Goal: Find specific page/section: Find specific page/section

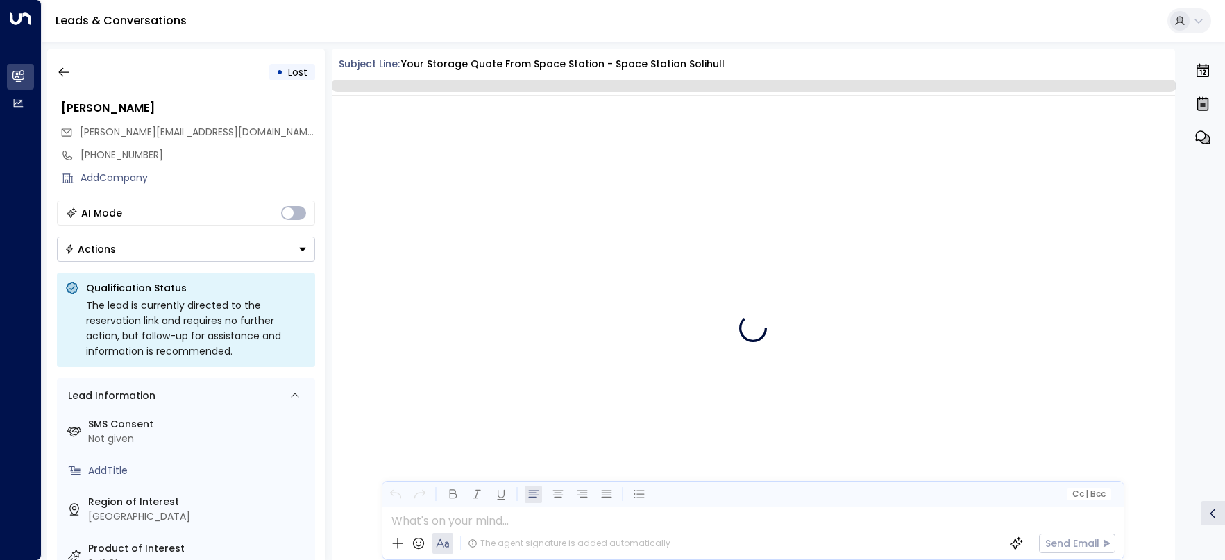
scroll to position [770, 0]
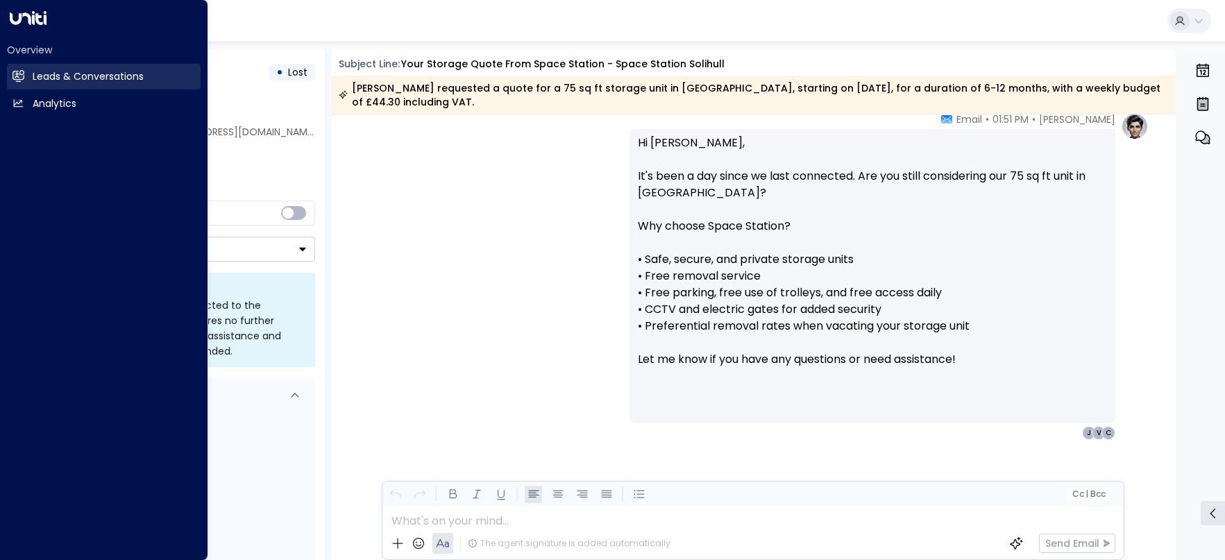
click at [18, 79] on icon at bounding box center [18, 75] width 11 height 8
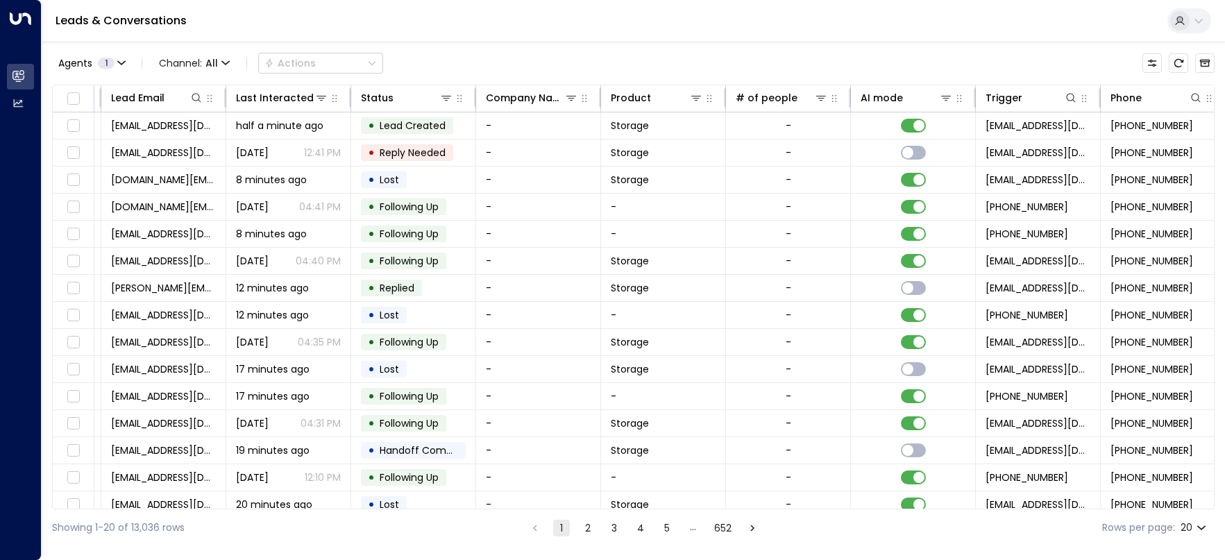
scroll to position [0, 385]
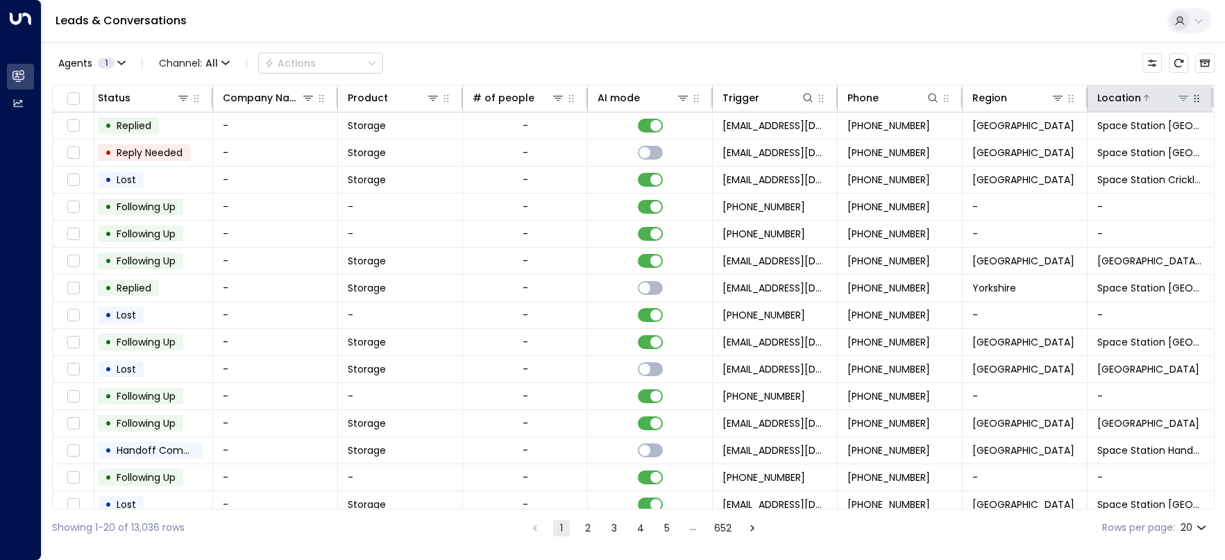
click at [1178, 101] on icon at bounding box center [1183, 97] width 11 height 11
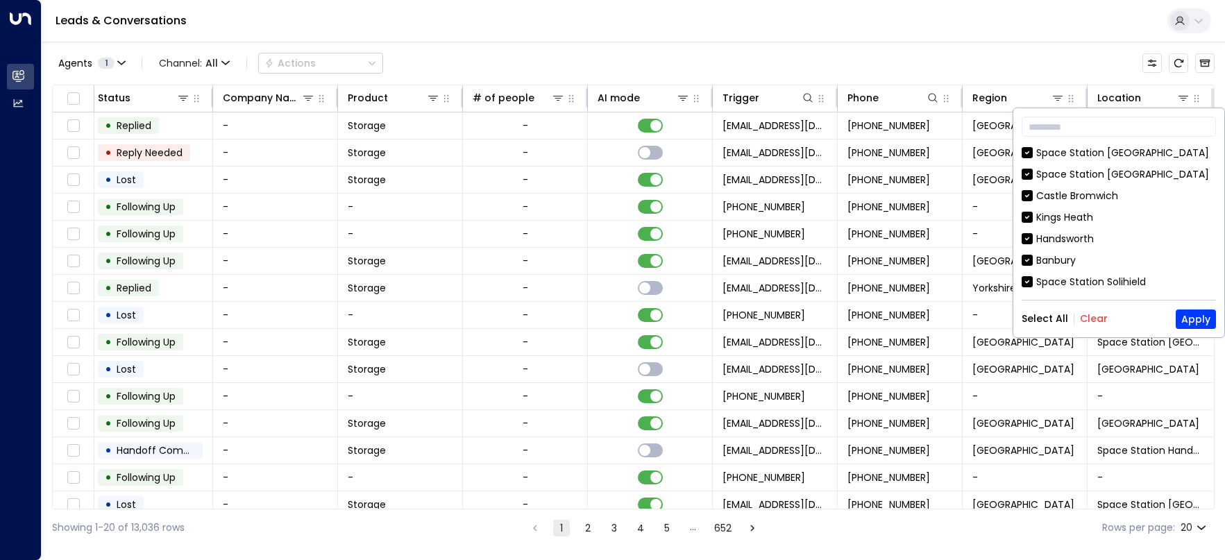
click at [1092, 316] on button "Clear" at bounding box center [1094, 318] width 28 height 11
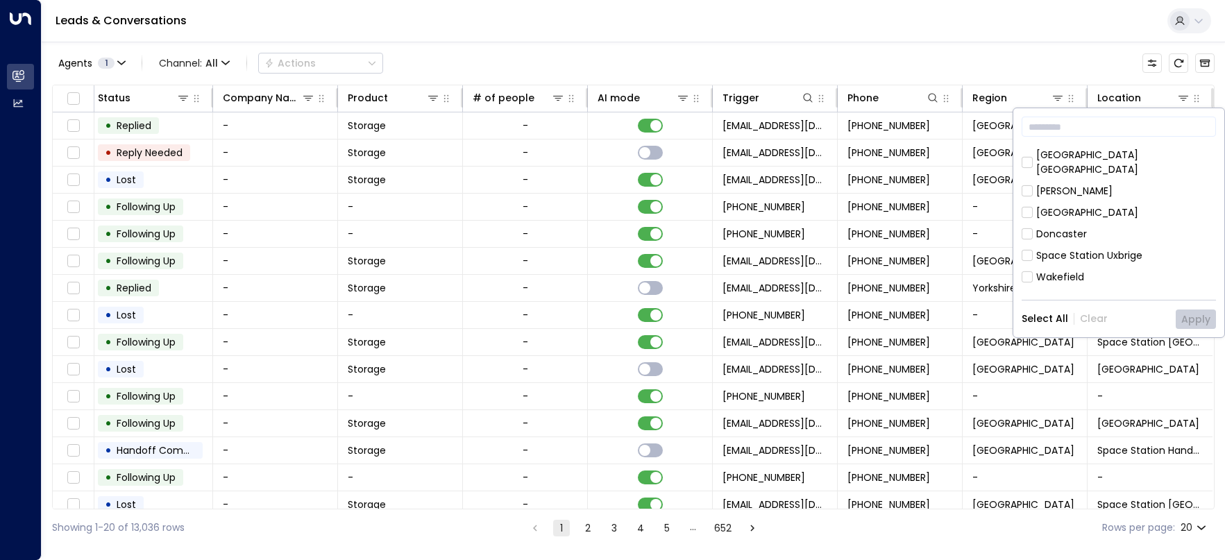
scroll to position [773, 0]
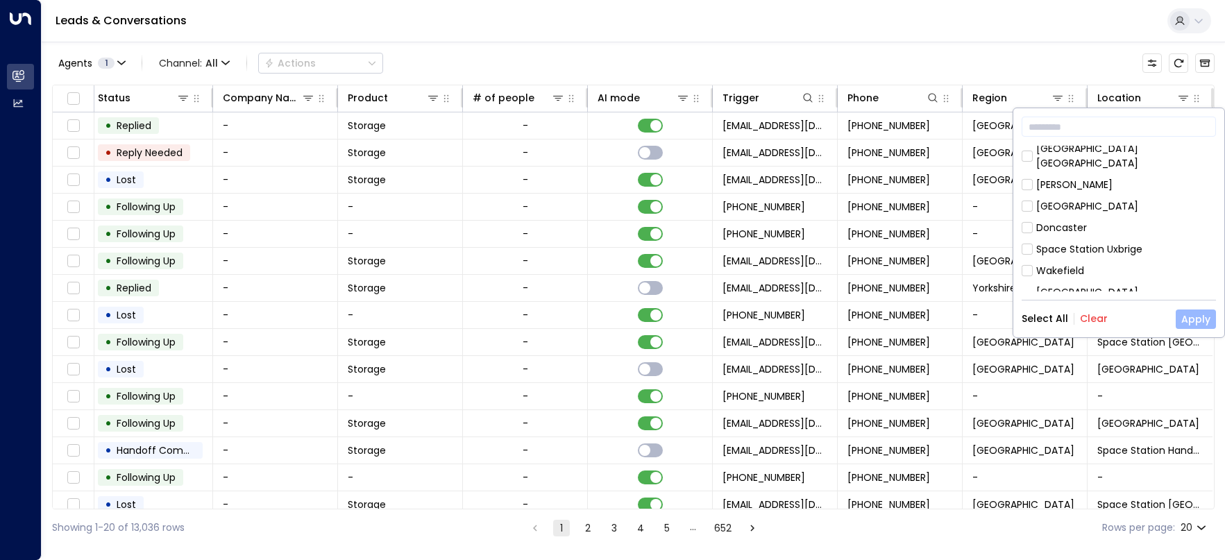
click at [1195, 319] on button "Apply" at bounding box center [1196, 319] width 40 height 19
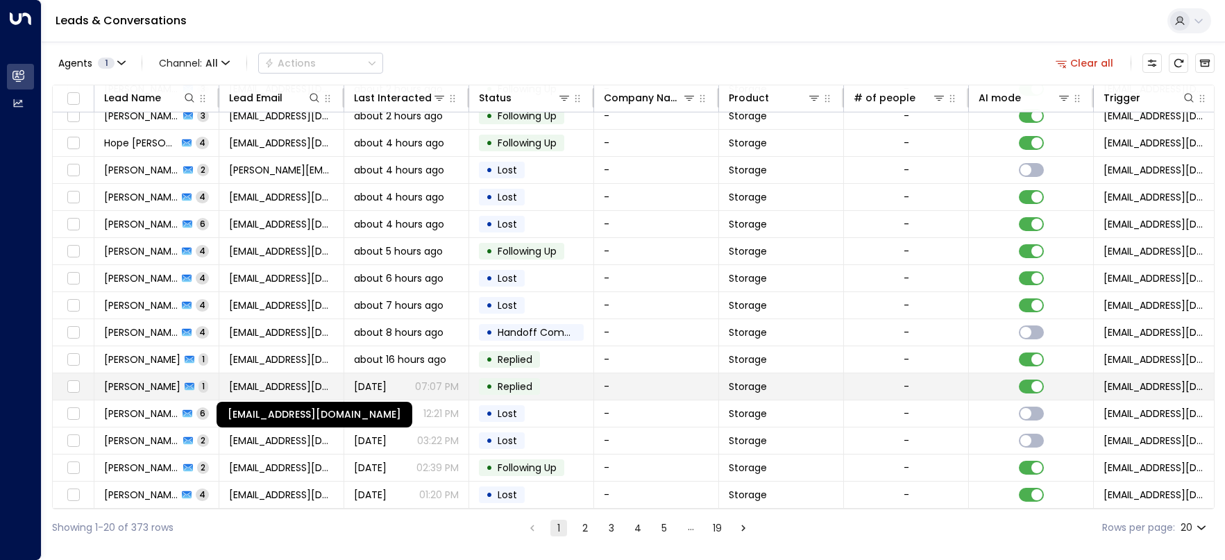
scroll to position [149, 0]
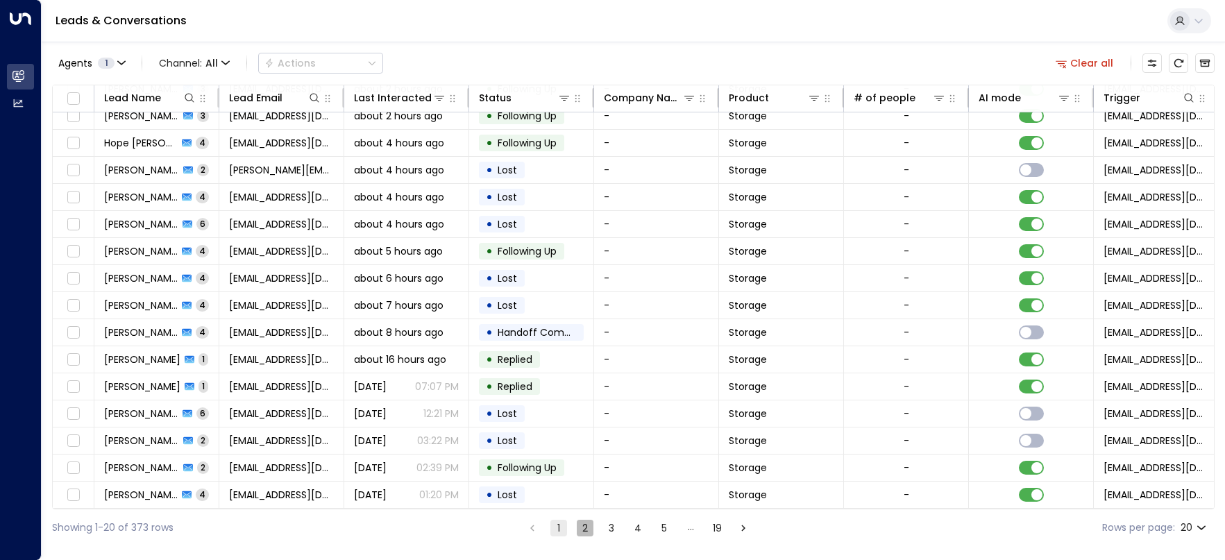
click at [591, 530] on button "2" at bounding box center [585, 528] width 17 height 17
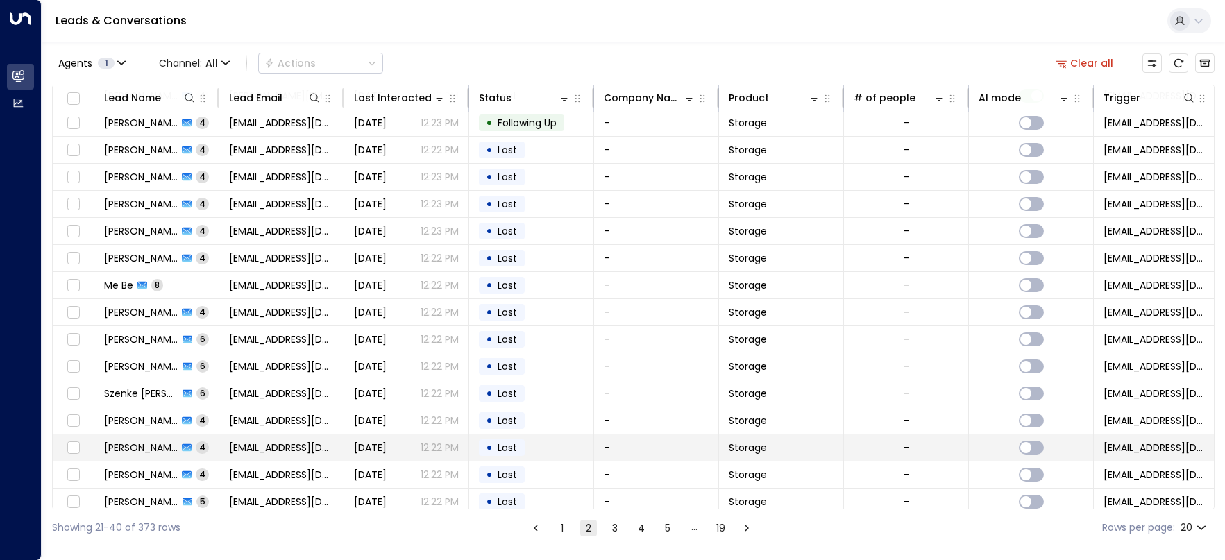
scroll to position [80, 0]
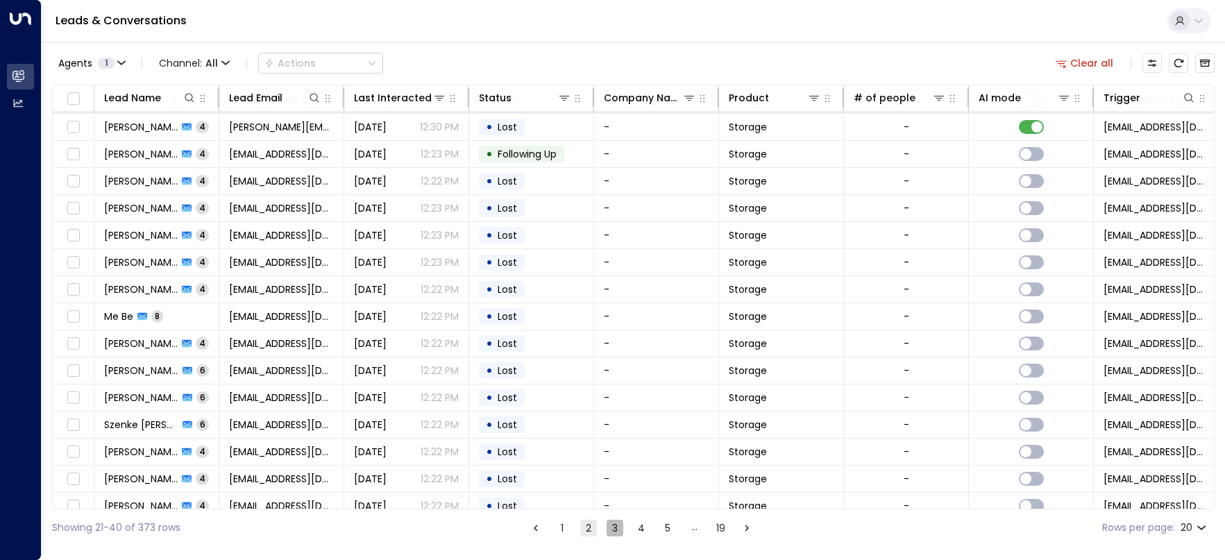
click at [616, 528] on button "3" at bounding box center [615, 528] width 17 height 17
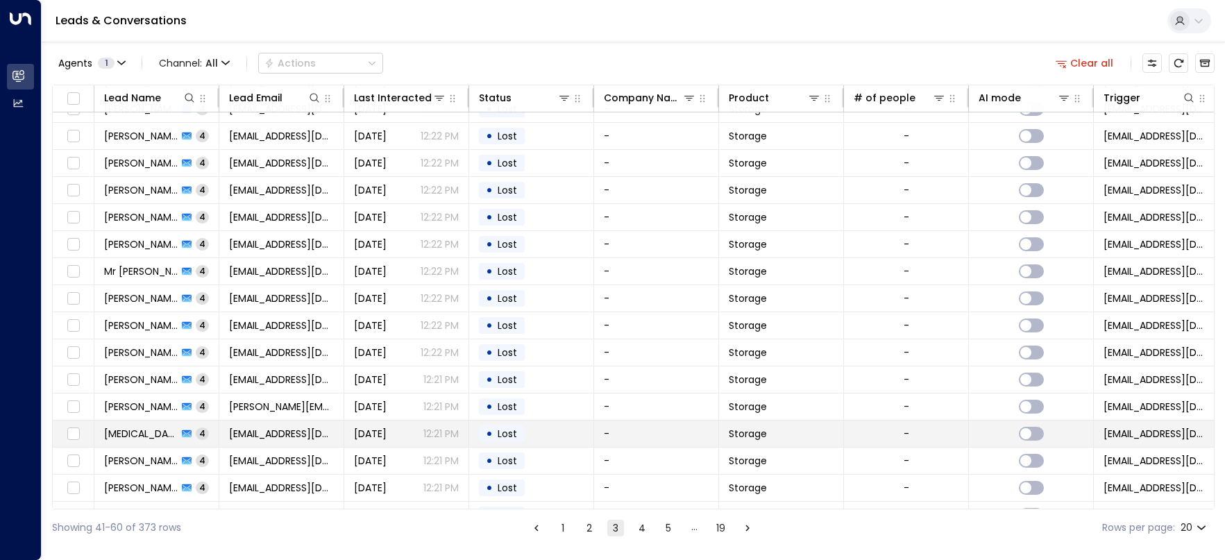
scroll to position [149, 0]
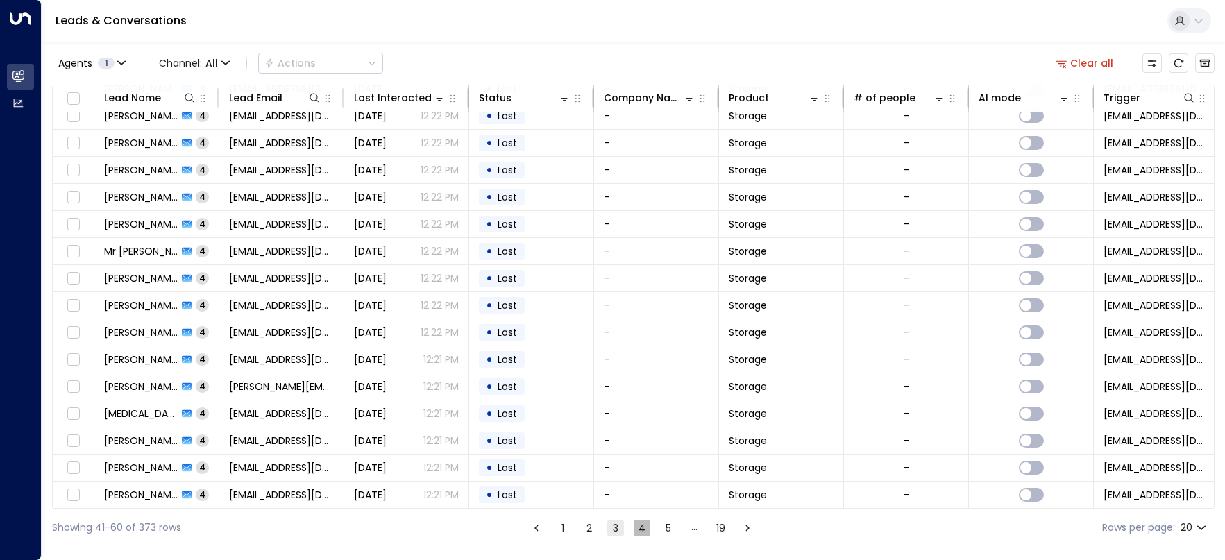
click at [639, 532] on button "4" at bounding box center [642, 528] width 17 height 17
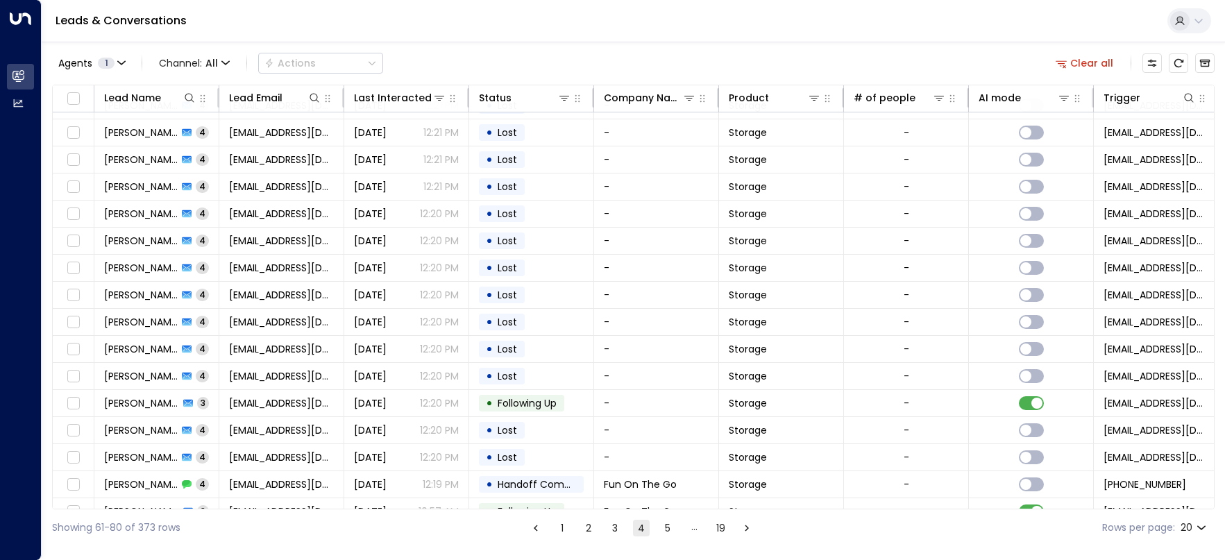
scroll to position [149, 0]
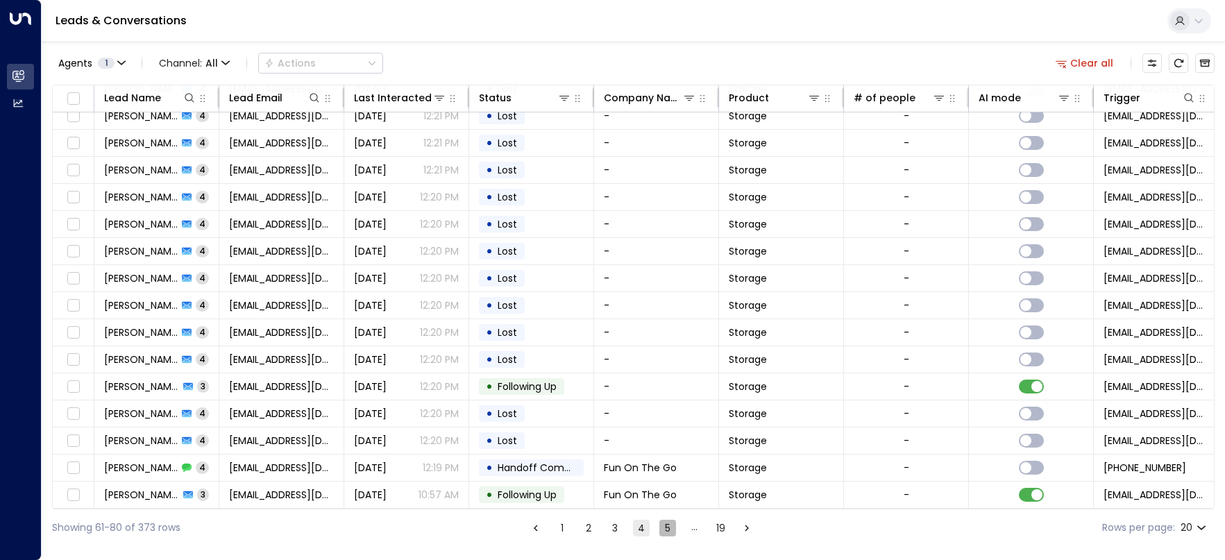
click at [669, 528] on button "5" at bounding box center [667, 528] width 17 height 17
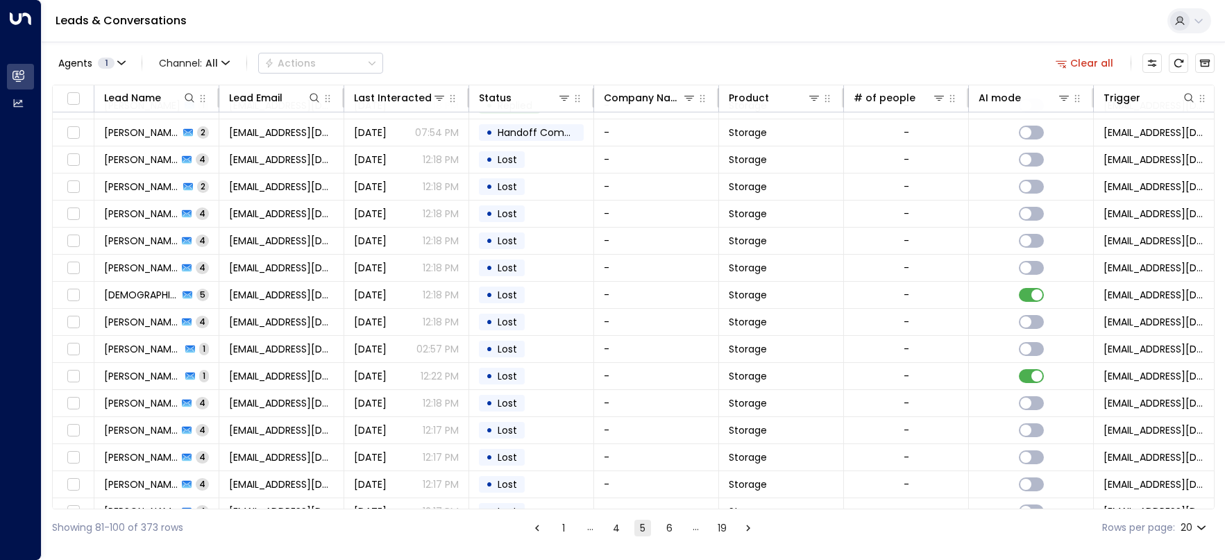
scroll to position [149, 0]
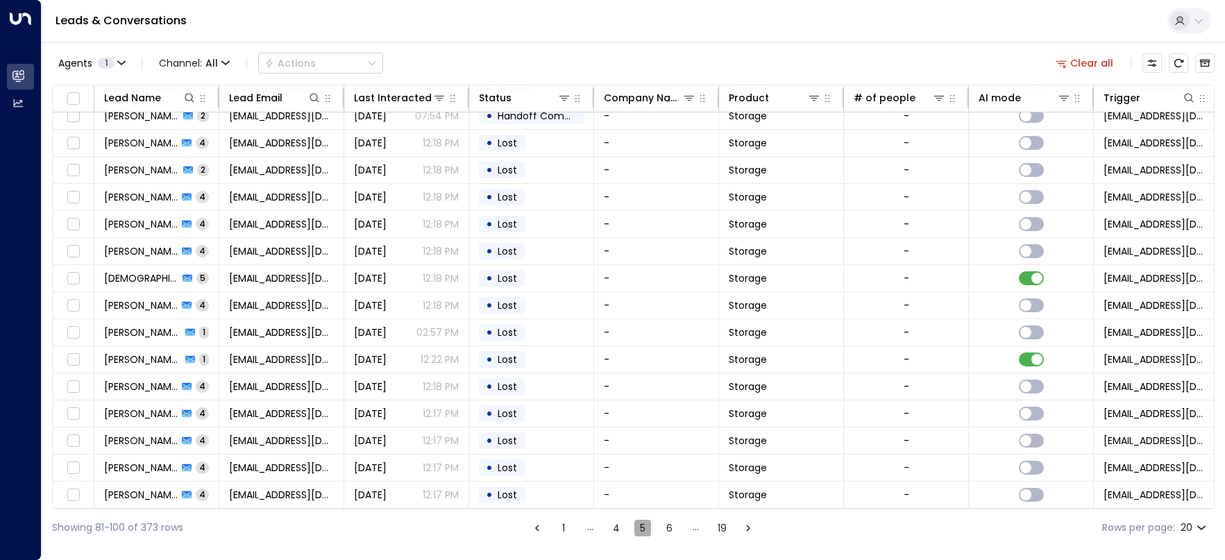
click at [641, 530] on button "5" at bounding box center [642, 528] width 17 height 17
click at [642, 531] on button "5" at bounding box center [642, 528] width 17 height 17
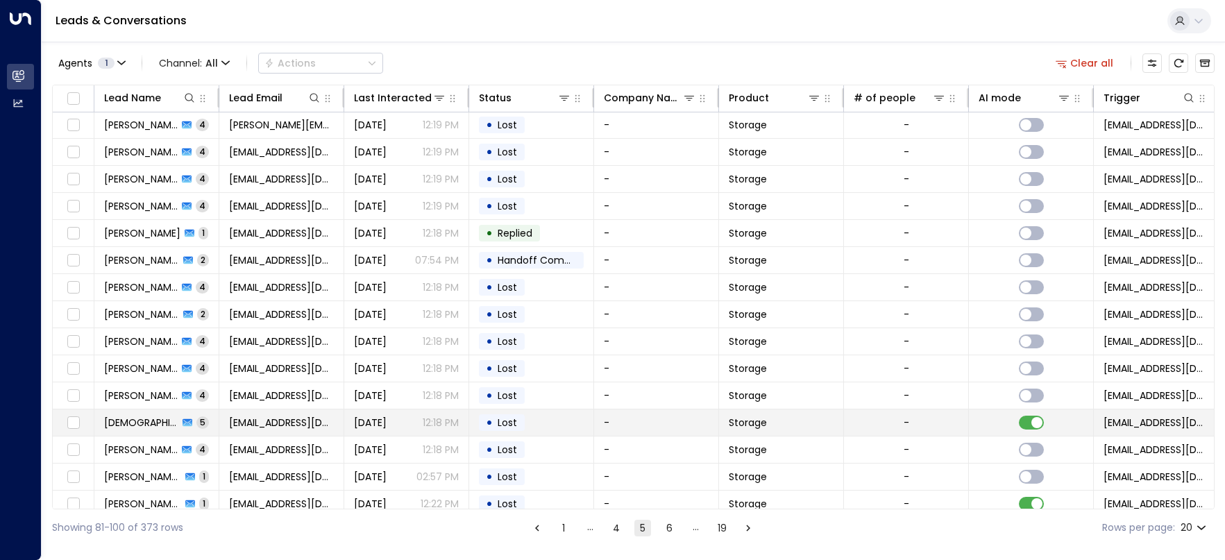
scroll to position [0, 0]
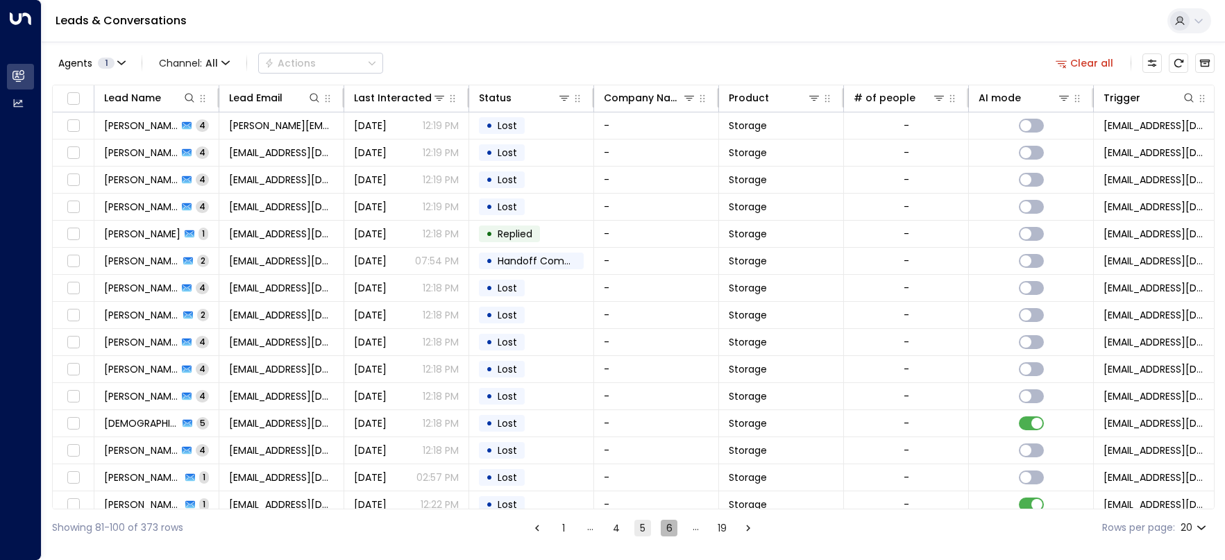
click at [673, 525] on button "6" at bounding box center [669, 528] width 17 height 17
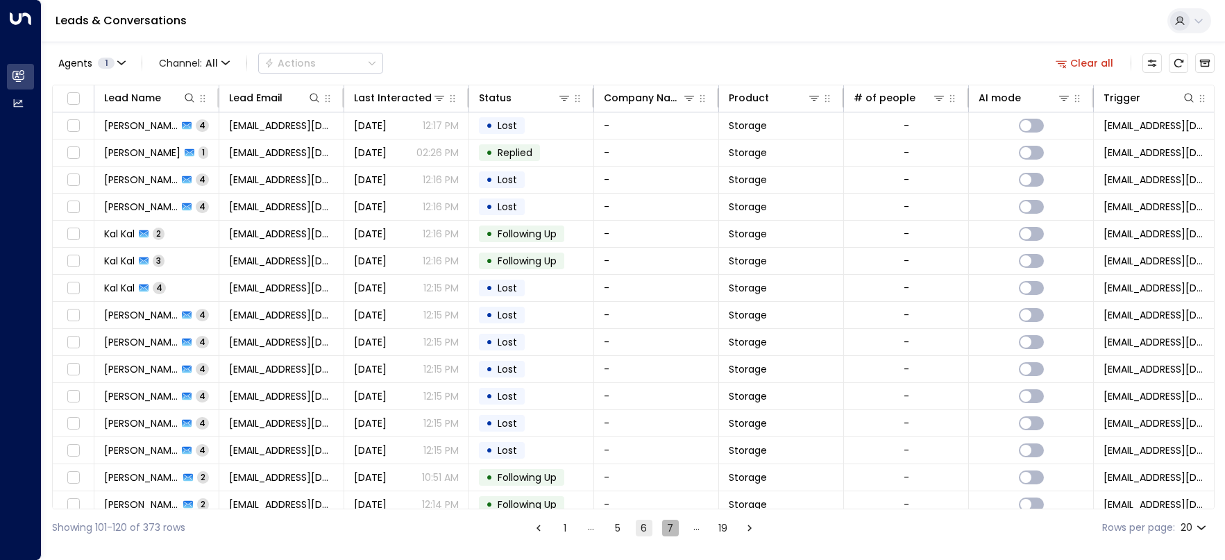
click at [669, 528] on button "7" at bounding box center [670, 528] width 17 height 17
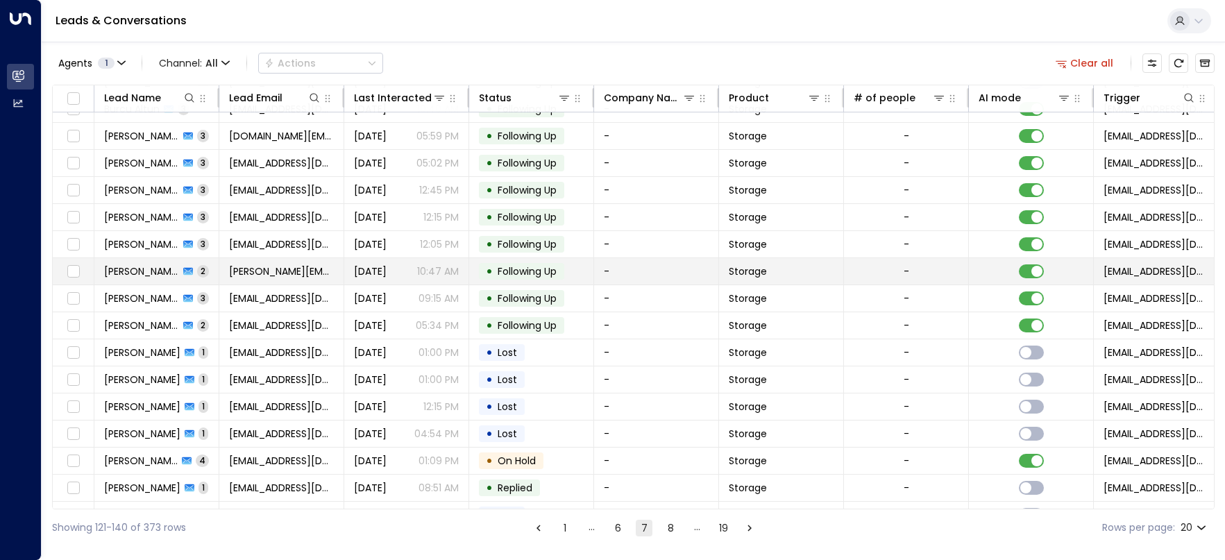
scroll to position [149, 0]
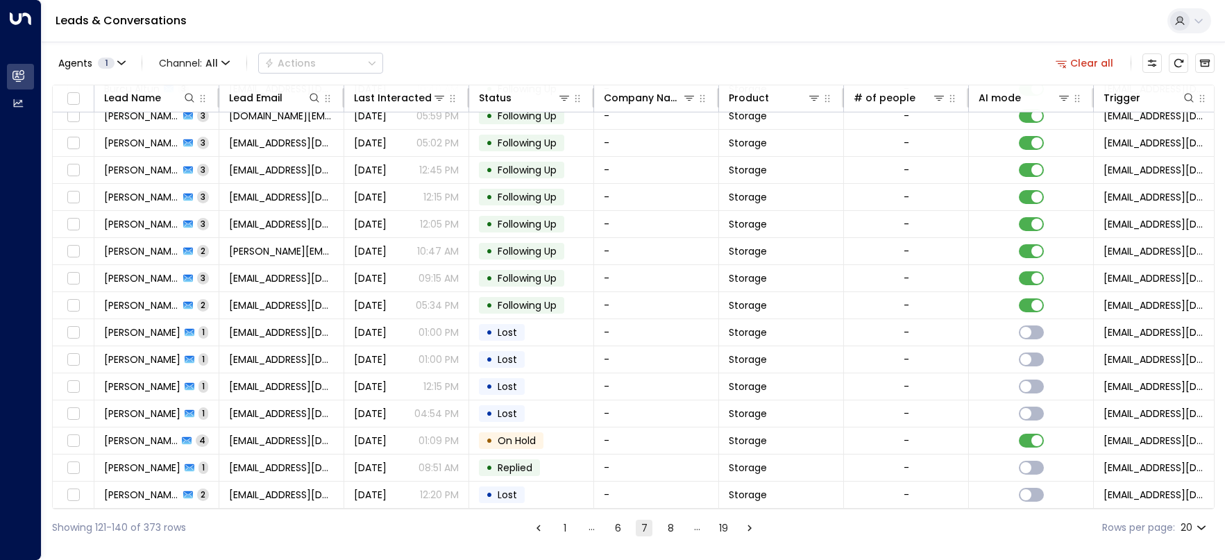
click at [668, 526] on button "8" at bounding box center [670, 528] width 17 height 17
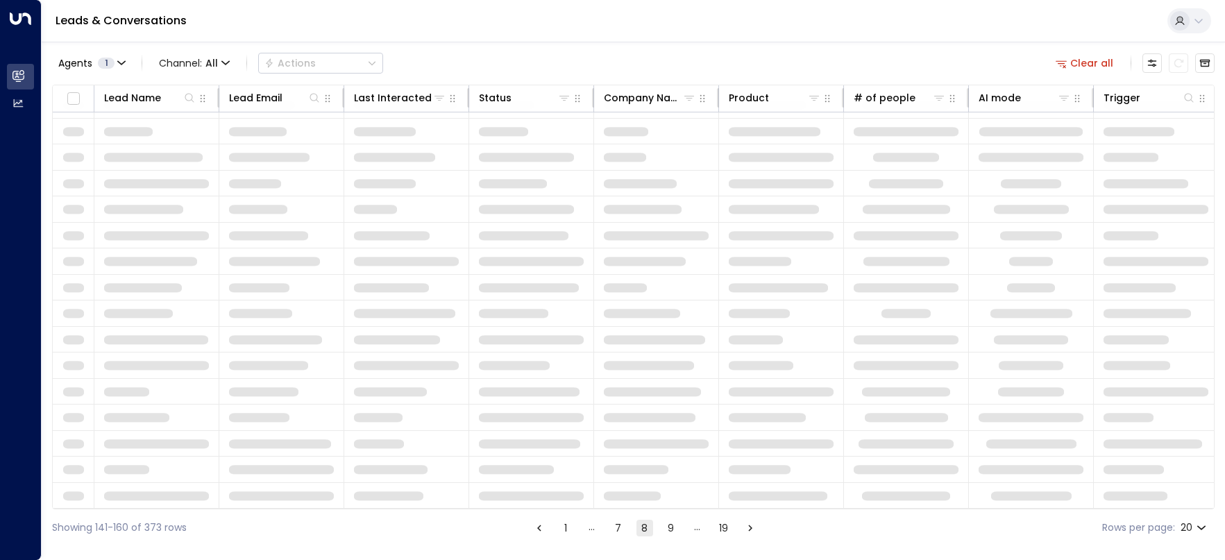
scroll to position [149, 0]
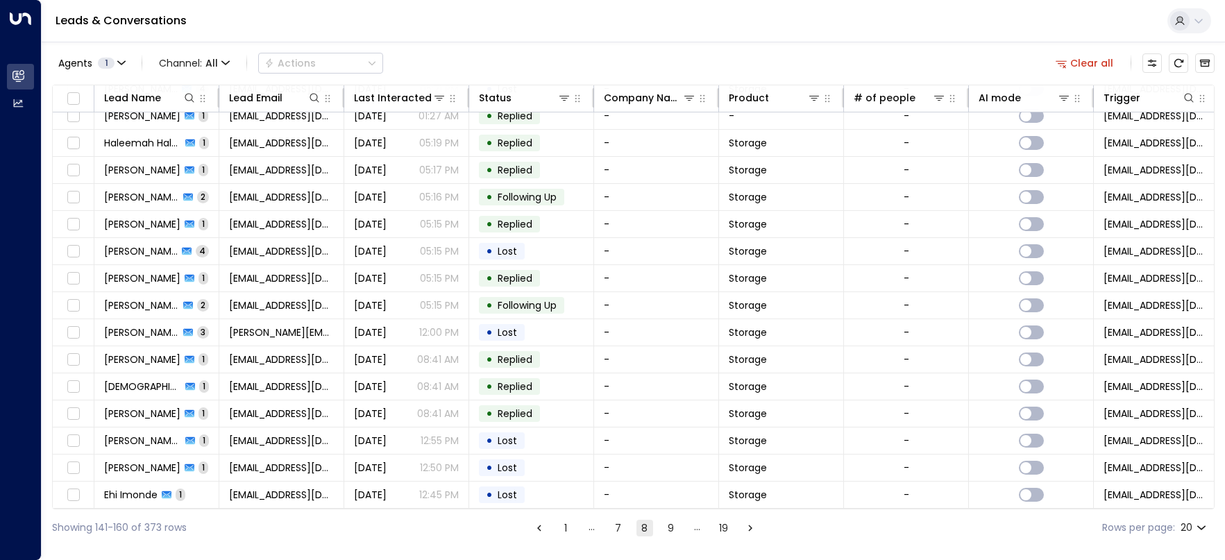
click at [671, 529] on button "9" at bounding box center [671, 528] width 17 height 17
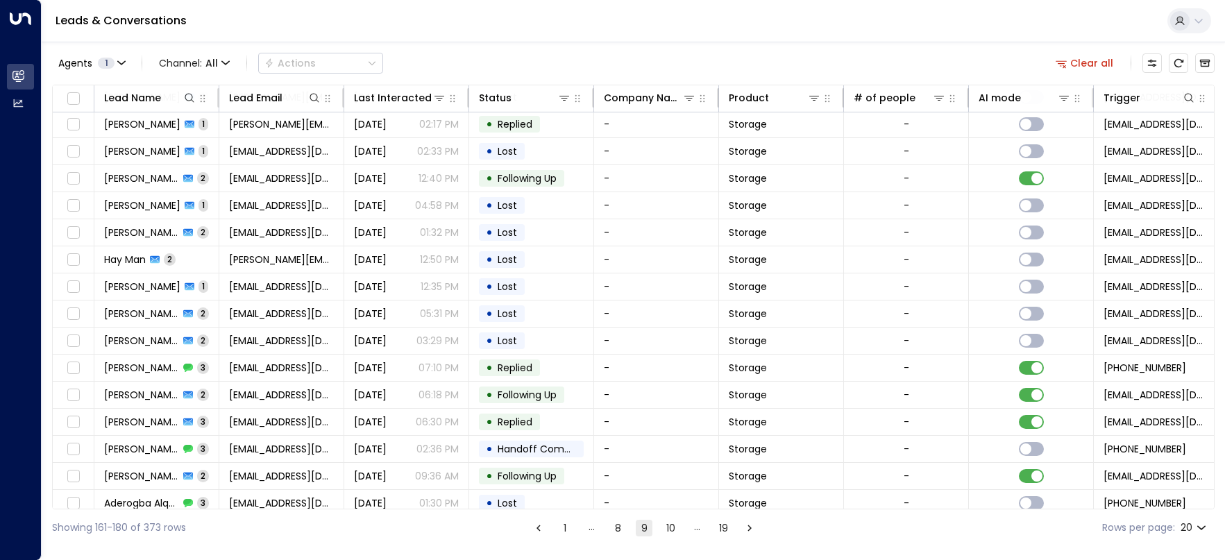
scroll to position [149, 0]
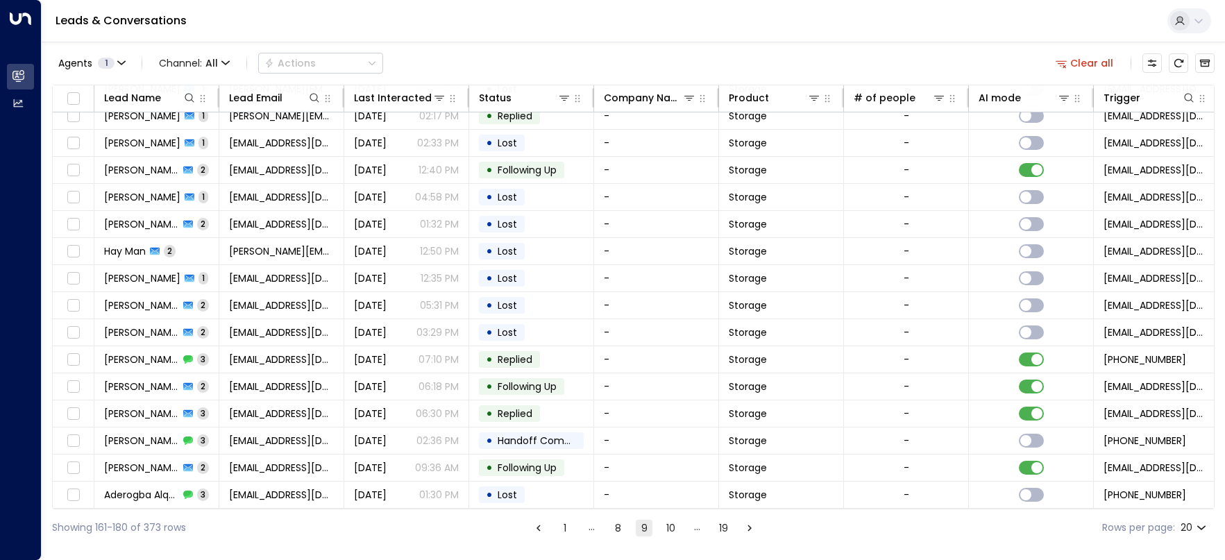
click at [675, 528] on button "10" at bounding box center [670, 528] width 17 height 17
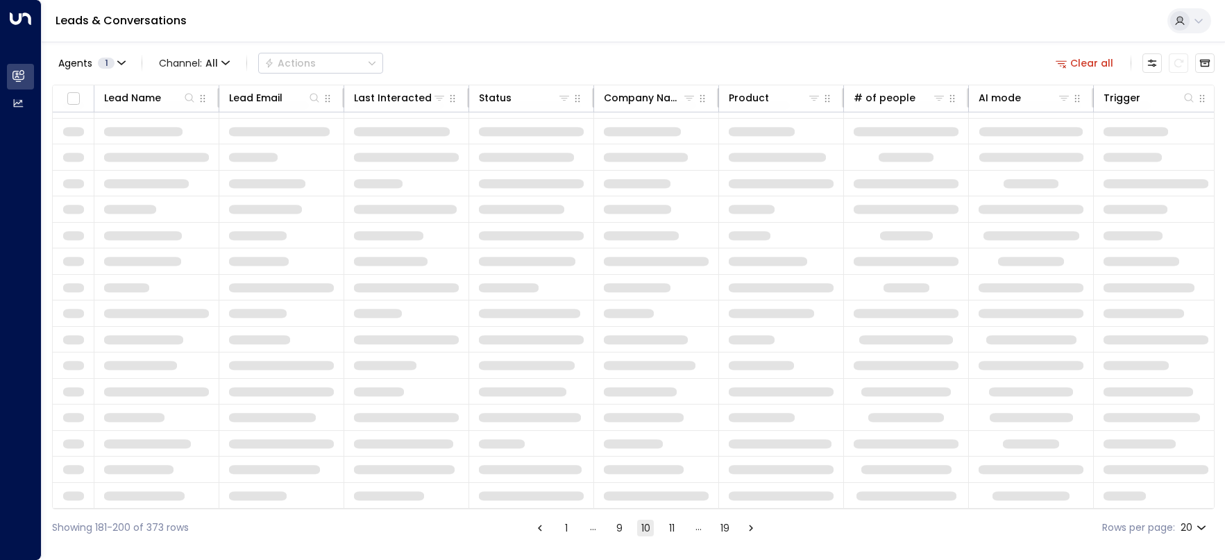
scroll to position [149, 0]
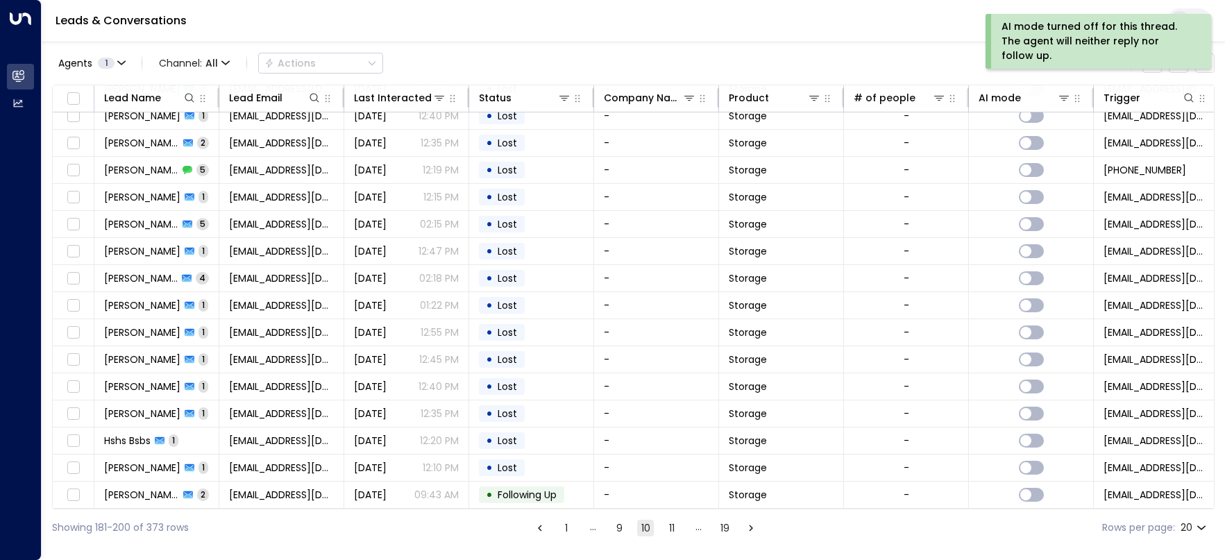
click at [669, 529] on button "11" at bounding box center [672, 528] width 17 height 17
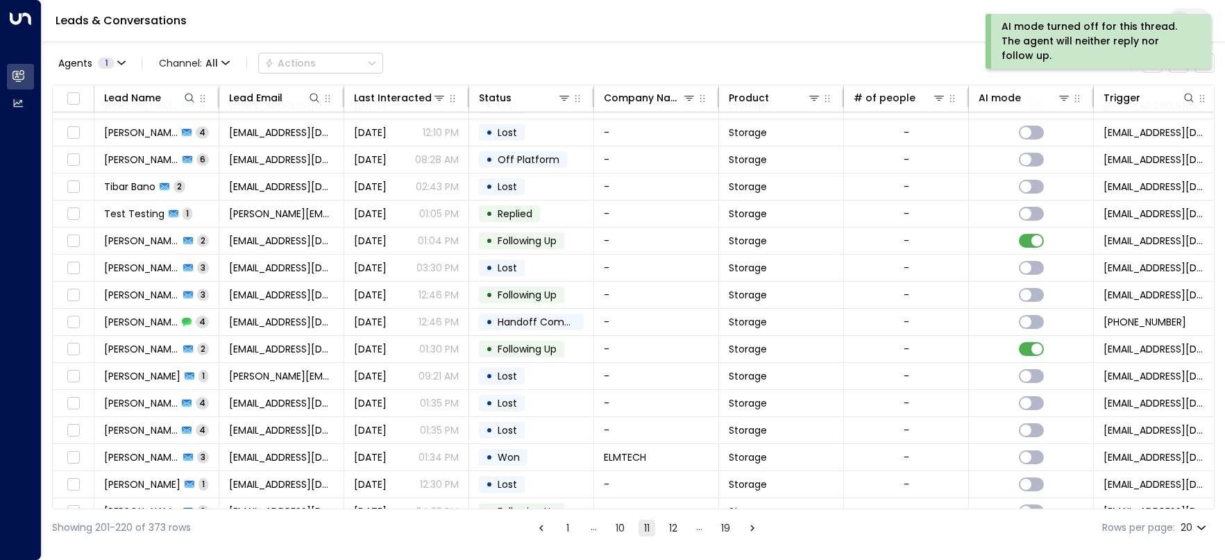
scroll to position [149, 0]
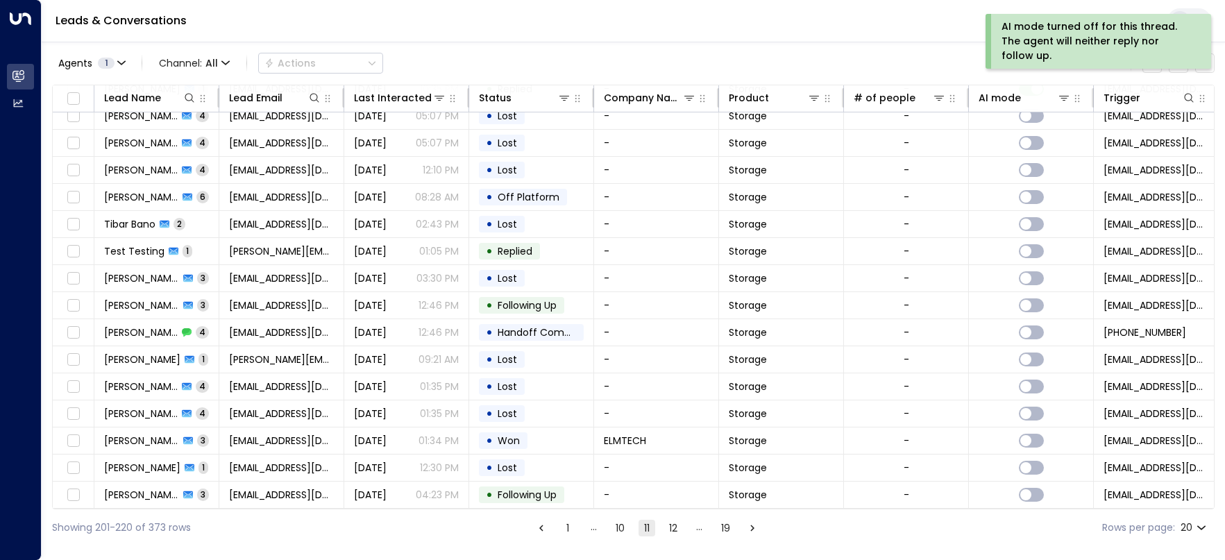
click at [671, 532] on button "12" at bounding box center [673, 528] width 17 height 17
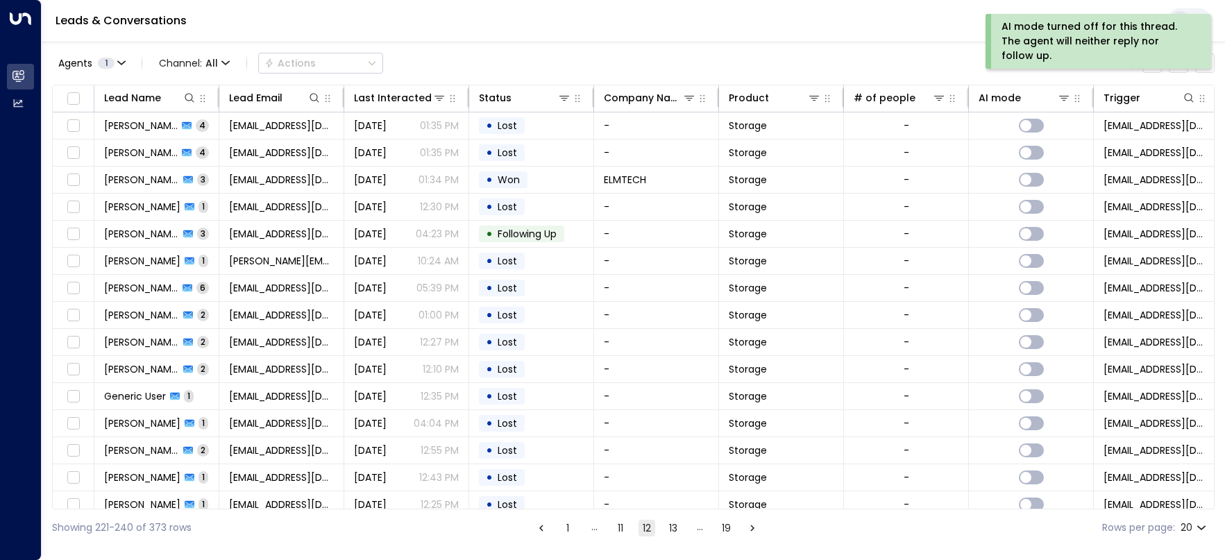
click at [677, 532] on button "13" at bounding box center [673, 528] width 17 height 17
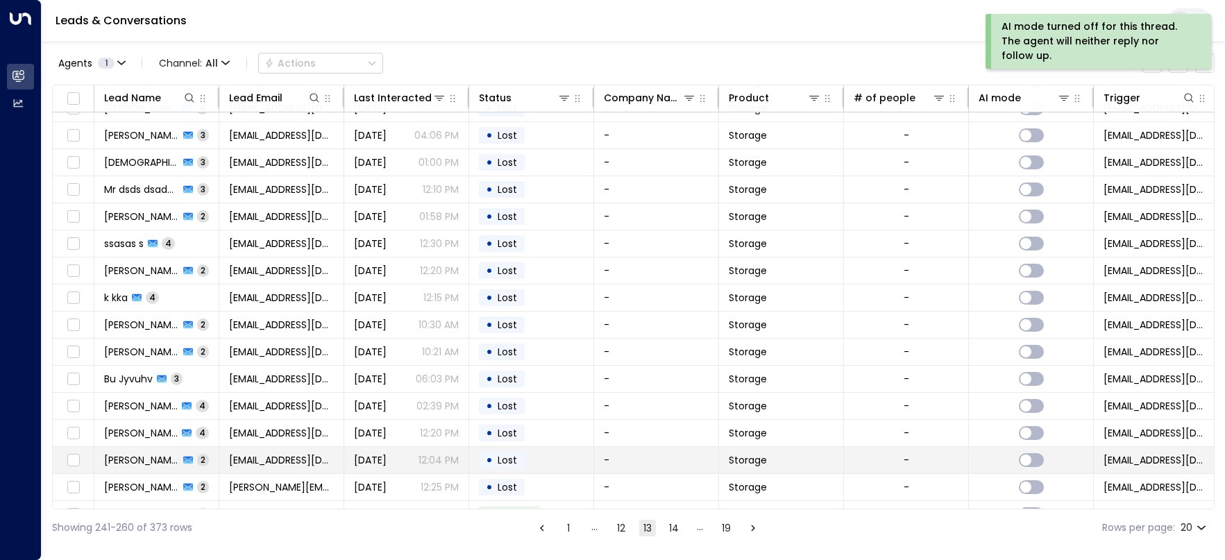
scroll to position [149, 0]
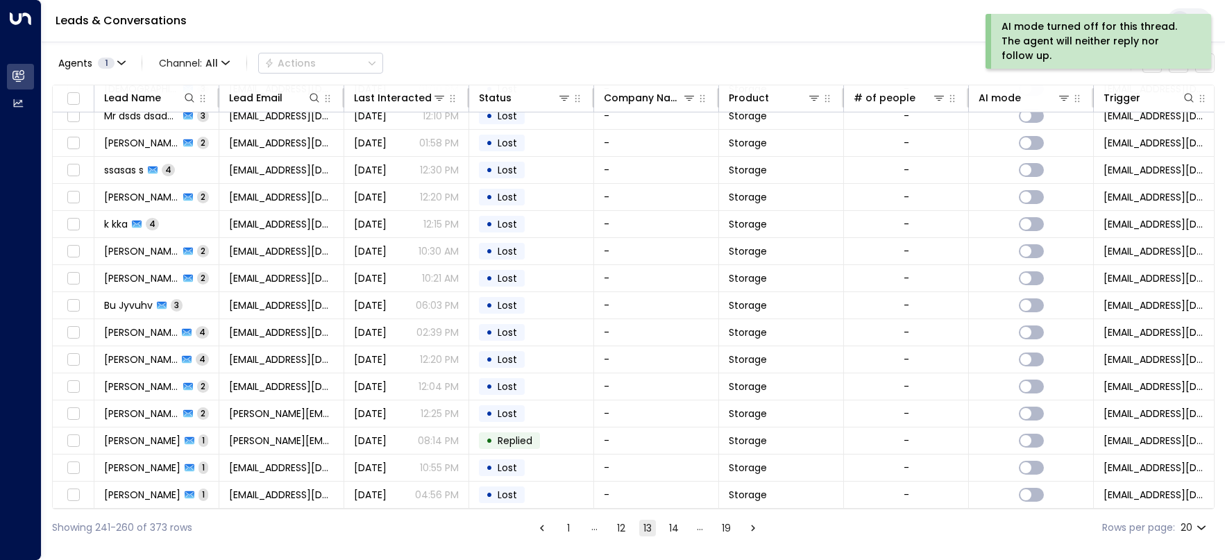
click at [680, 531] on button "14" at bounding box center [674, 528] width 17 height 17
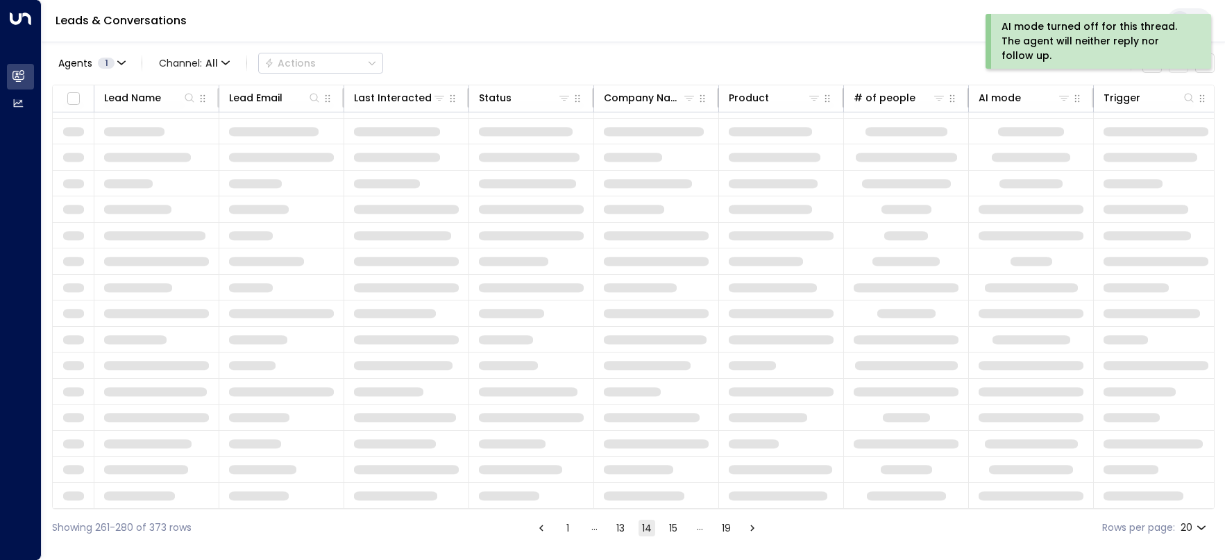
scroll to position [149, 0]
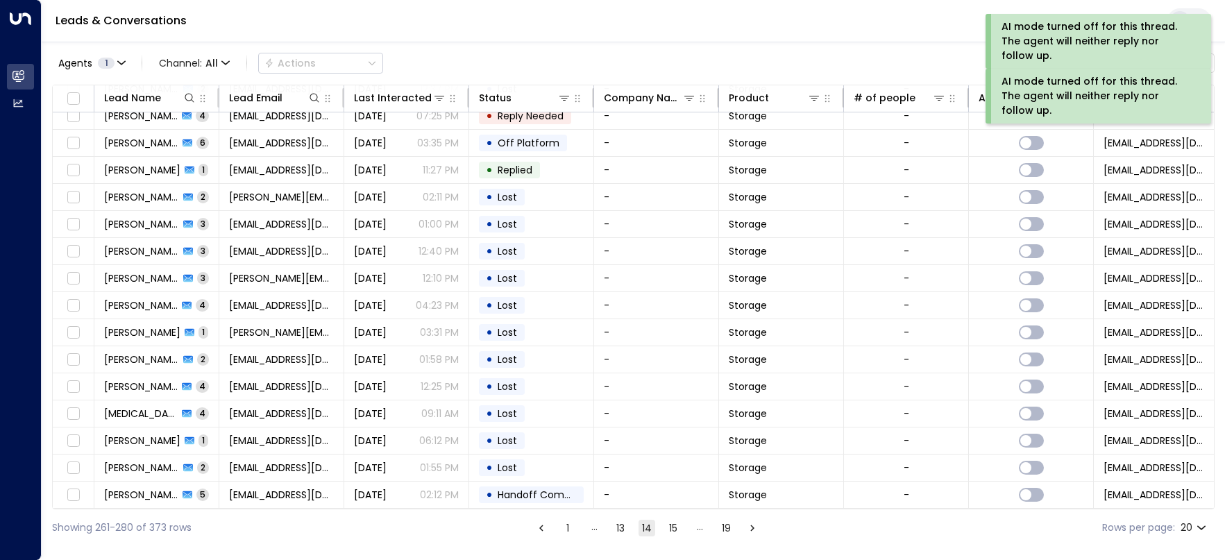
click at [673, 529] on button "15" at bounding box center [673, 528] width 17 height 17
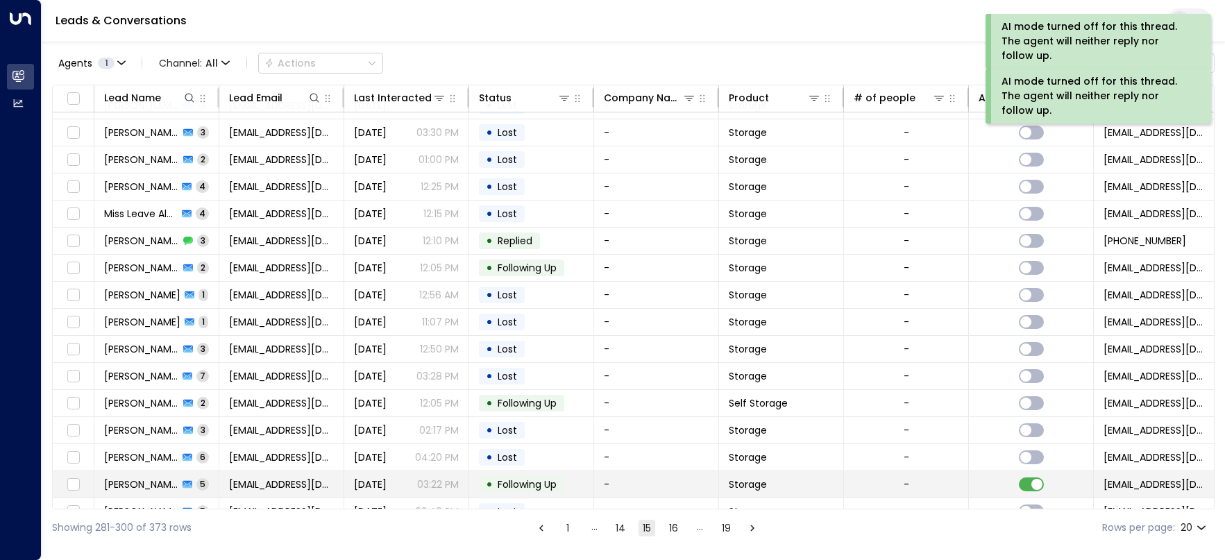
scroll to position [149, 0]
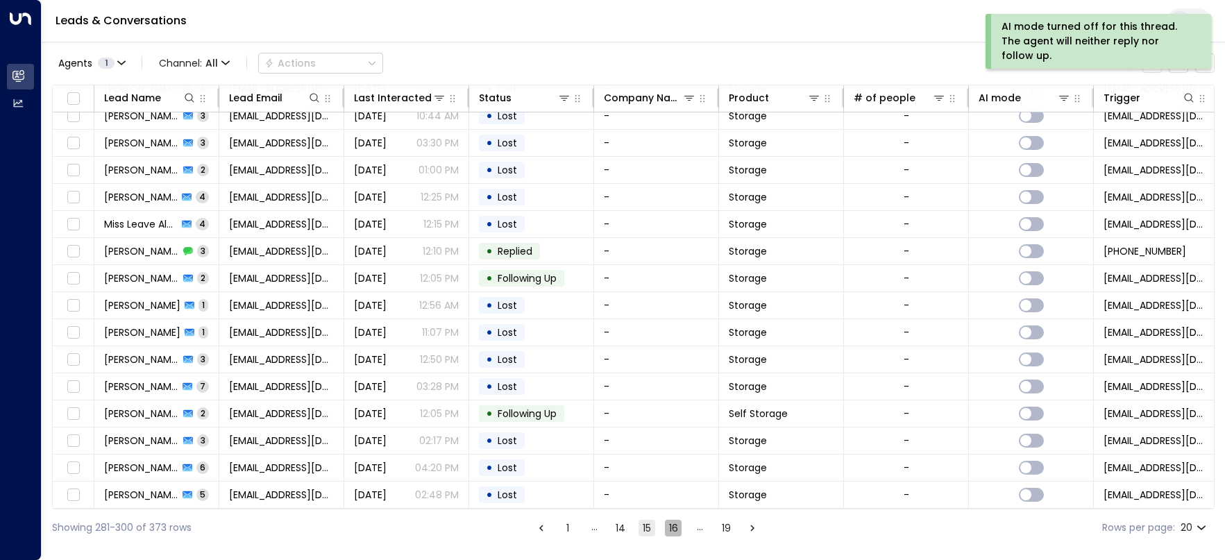
drag, startPoint x: 670, startPoint y: 532, endPoint x: 683, endPoint y: 530, distance: 13.3
click at [673, 532] on button "16" at bounding box center [673, 528] width 17 height 17
